Goal: Task Accomplishment & Management: Use online tool/utility

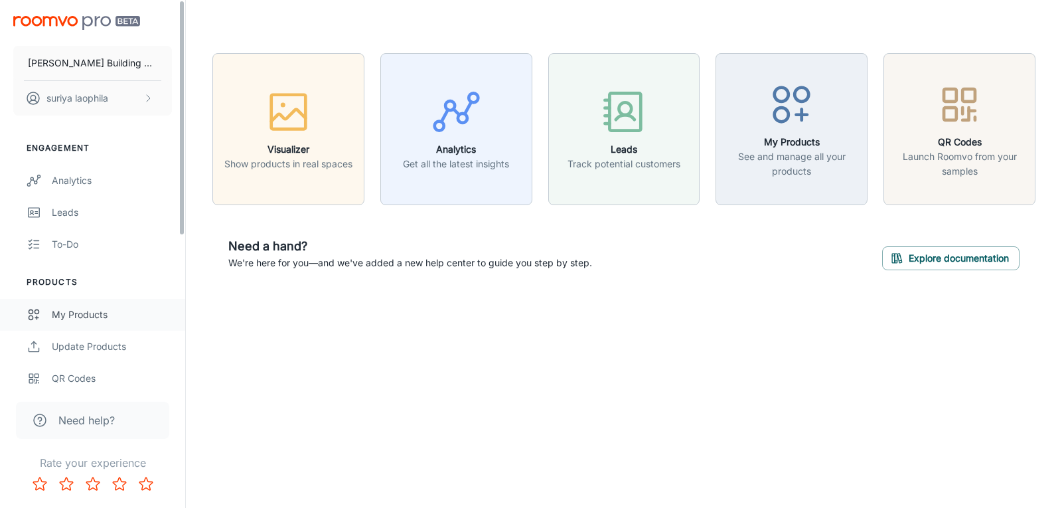
click at [74, 310] on div "My Products" at bounding box center [112, 314] width 120 height 15
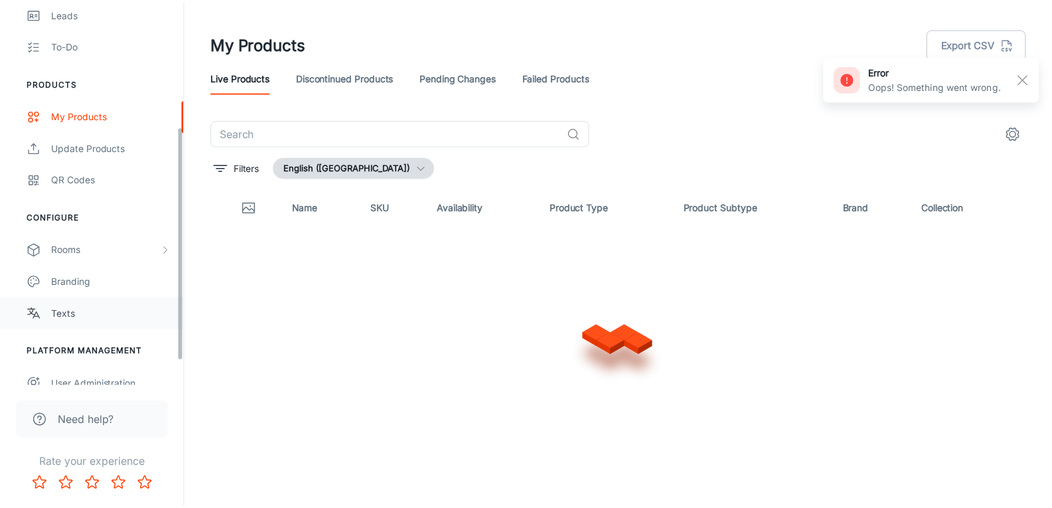
scroll to position [245, 0]
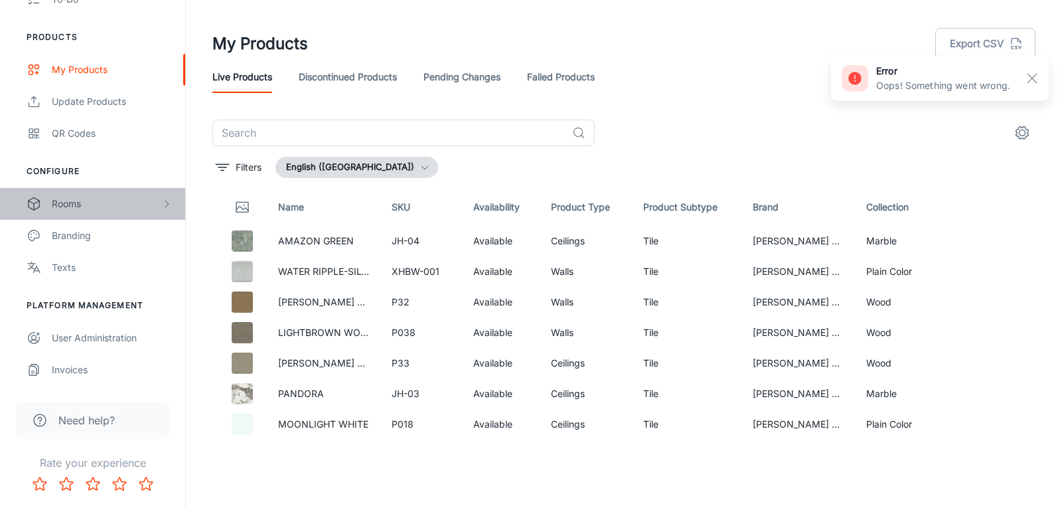
click at [76, 205] on div "Rooms" at bounding box center [107, 204] width 110 height 15
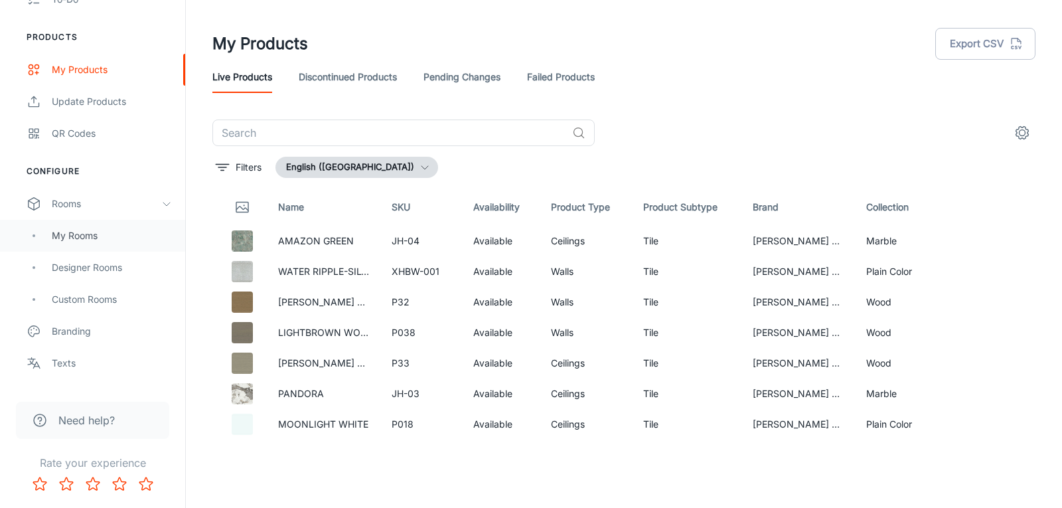
click at [76, 234] on div "My Rooms" at bounding box center [112, 235] width 120 height 15
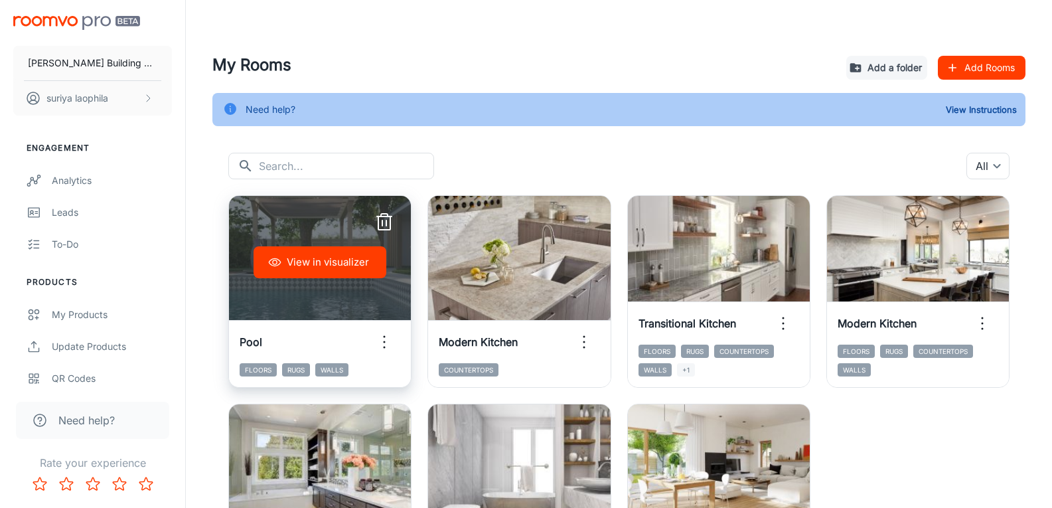
click at [295, 256] on button "View in visualizer" at bounding box center [320, 262] width 133 height 32
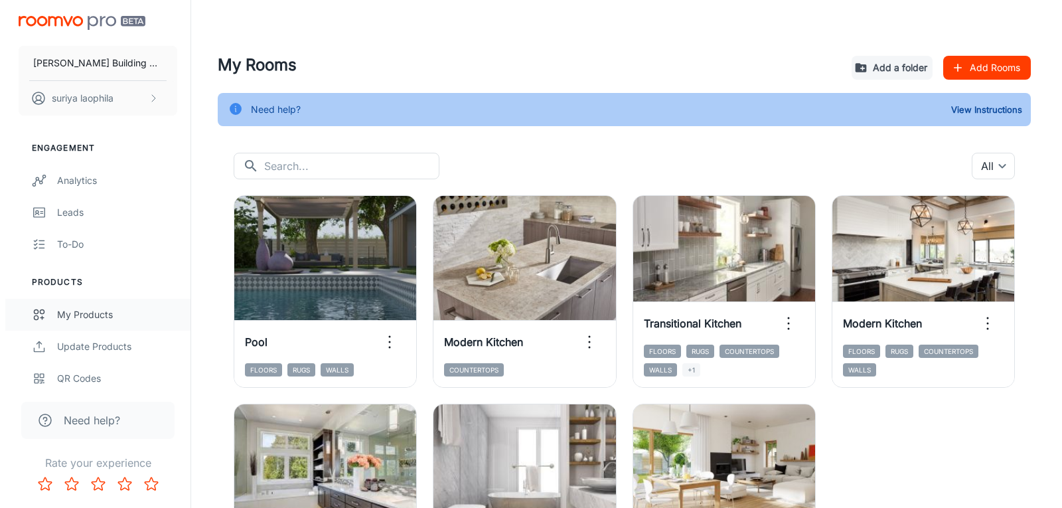
scroll to position [341, 0]
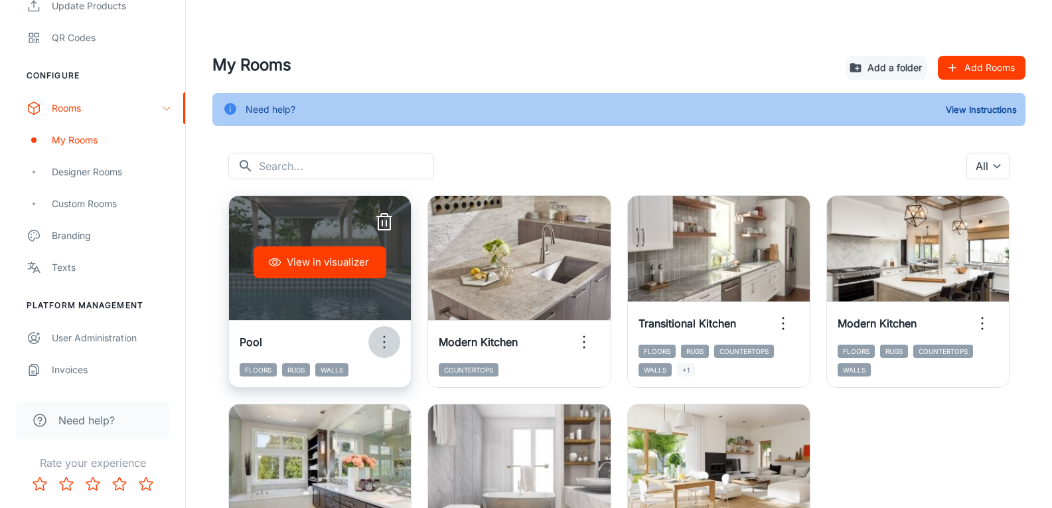
click at [387, 349] on icon "button" at bounding box center [384, 341] width 21 height 21
